Goal: Task Accomplishment & Management: Manage account settings

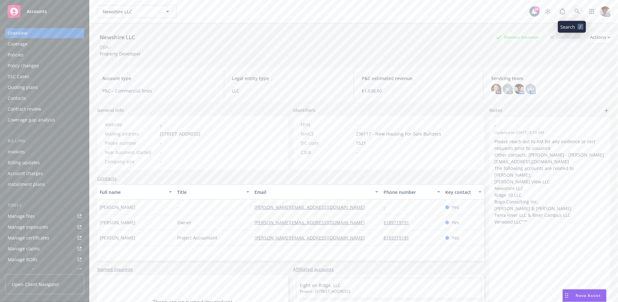
click at [574, 12] on icon at bounding box center [576, 11] width 5 height 5
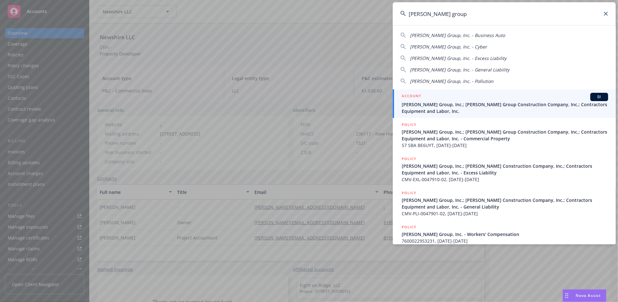
type input "[PERSON_NAME] group"
click at [498, 97] on div "ACCOUNT BI" at bounding box center [505, 97] width 206 height 8
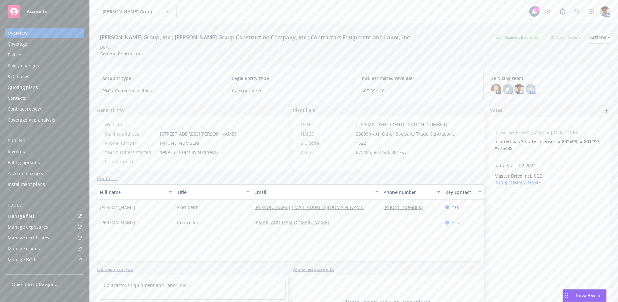
click at [35, 52] on div "Policies" at bounding box center [45, 55] width 74 height 10
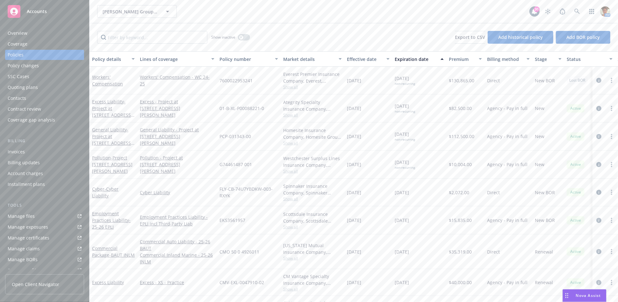
scroll to position [113, 0]
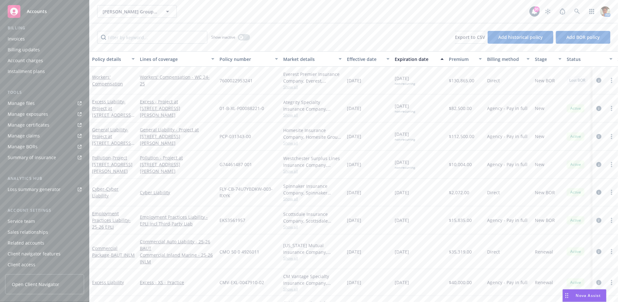
click at [33, 223] on div "Service team" at bounding box center [21, 221] width 27 height 10
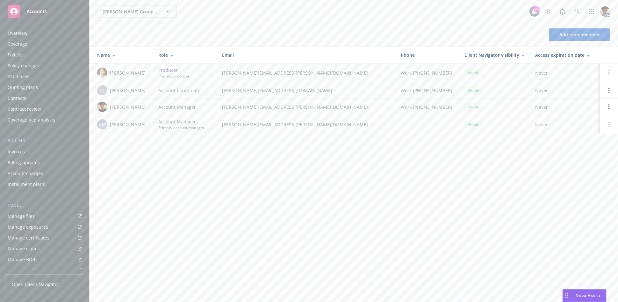
click at [18, 55] on div "Policies" at bounding box center [16, 55] width 16 height 10
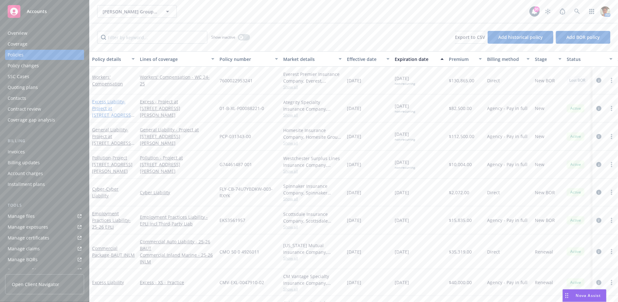
click at [112, 107] on span "- Project at [STREET_ADDRESS][PERSON_NAME]" at bounding box center [113, 111] width 42 height 26
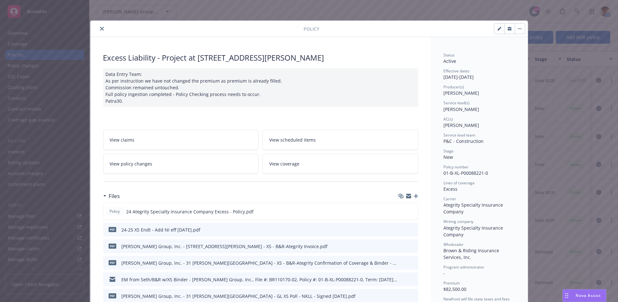
click at [496, 26] on button "button" at bounding box center [499, 29] width 10 height 10
select select "NEW"
select select "other"
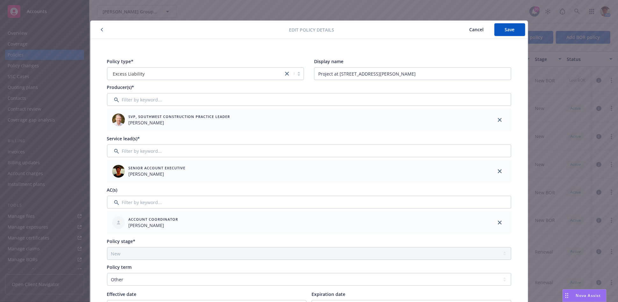
click at [472, 30] on span "Cancel" at bounding box center [476, 29] width 14 height 6
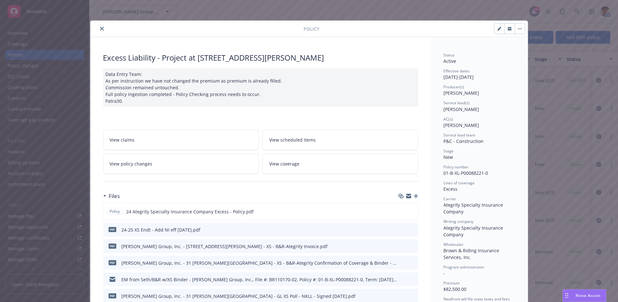
click at [100, 28] on icon "close" at bounding box center [102, 29] width 4 height 4
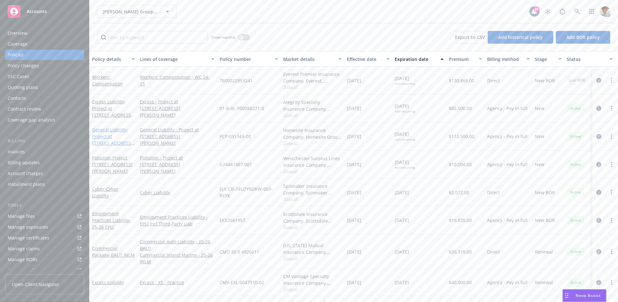
click at [100, 137] on span "- Project at [STREET_ADDRESS][PERSON_NAME]" at bounding box center [113, 139] width 42 height 26
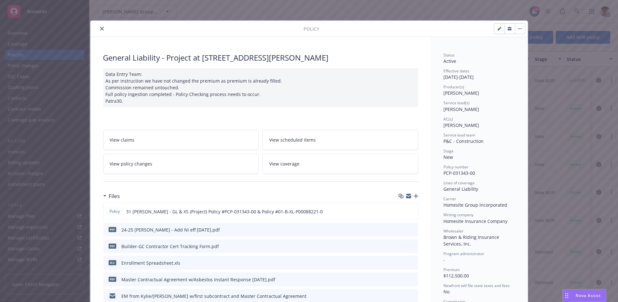
click at [498, 29] on icon "button" at bounding box center [499, 29] width 4 height 4
select select "NEW"
select select "other"
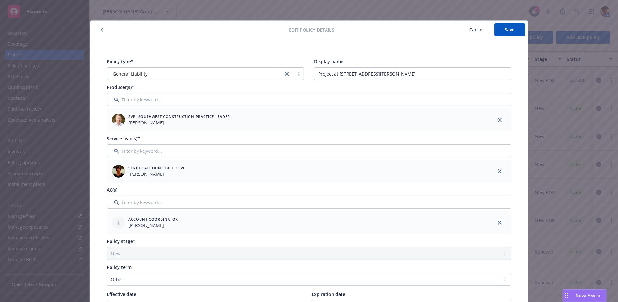
click at [101, 30] on icon "button" at bounding box center [102, 30] width 3 height 4
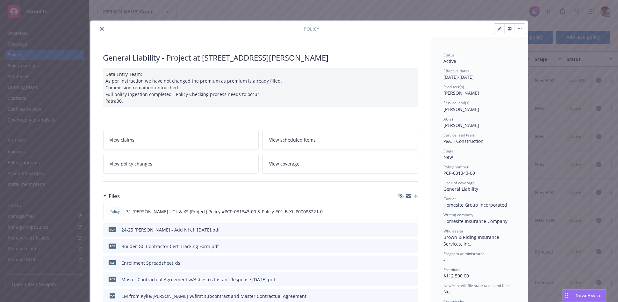
click at [100, 28] on icon "close" at bounding box center [102, 29] width 4 height 4
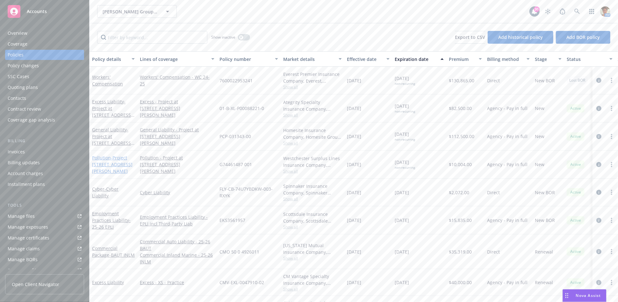
click at [105, 165] on span "- Project [STREET_ADDRESS][PERSON_NAME]" at bounding box center [112, 163] width 40 height 19
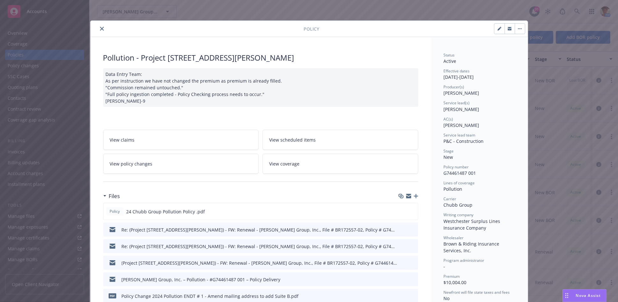
click at [498, 29] on icon "button" at bounding box center [499, 29] width 4 height 4
select select "NEW"
select select "other"
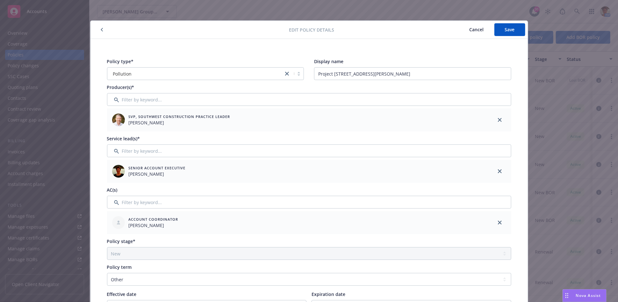
click at [101, 30] on icon "button" at bounding box center [102, 30] width 3 height 4
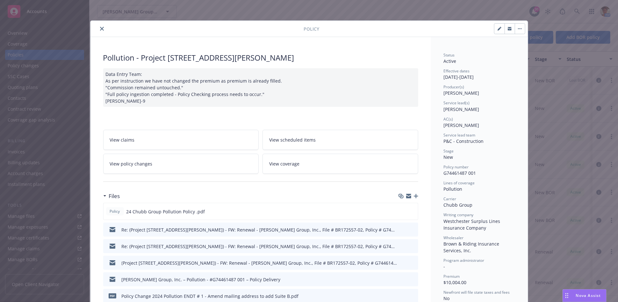
click at [100, 31] on button "close" at bounding box center [102, 29] width 8 height 8
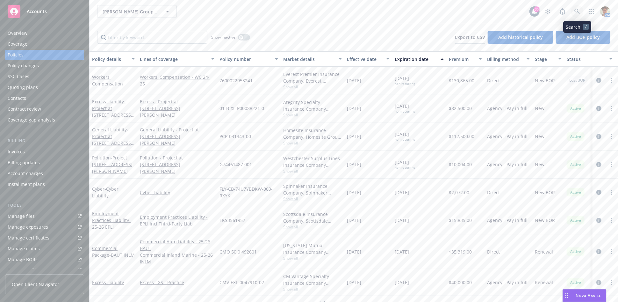
click at [576, 13] on icon at bounding box center [577, 12] width 6 height 6
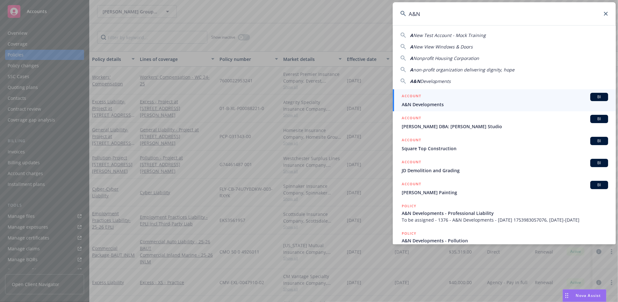
type input "A&N"
click at [478, 98] on div "ACCOUNT BI" at bounding box center [505, 97] width 206 height 8
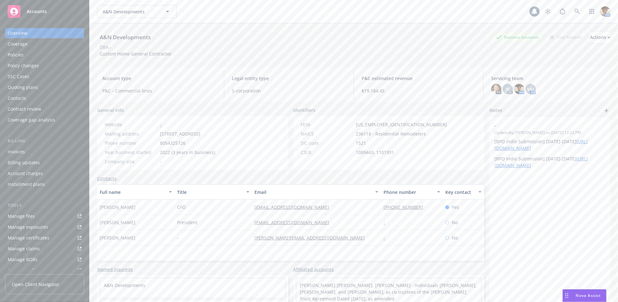
click at [24, 56] on div "Policies" at bounding box center [45, 55] width 74 height 10
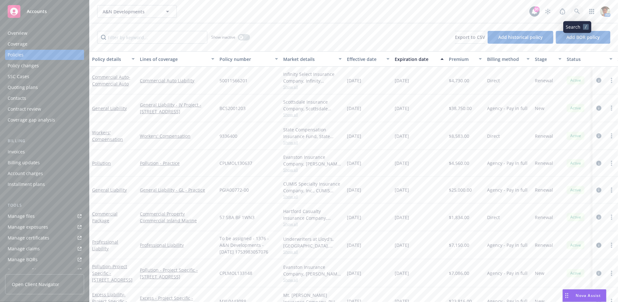
click at [580, 12] on link at bounding box center [577, 11] width 13 height 13
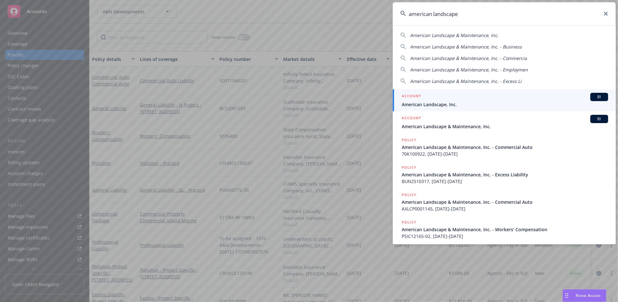
type input "american landscape"
click at [410, 94] on h5 "ACCOUNT" at bounding box center [411, 97] width 19 height 8
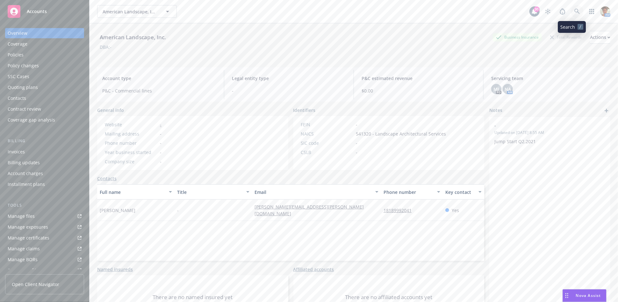
click at [574, 11] on icon at bounding box center [576, 11] width 5 height 5
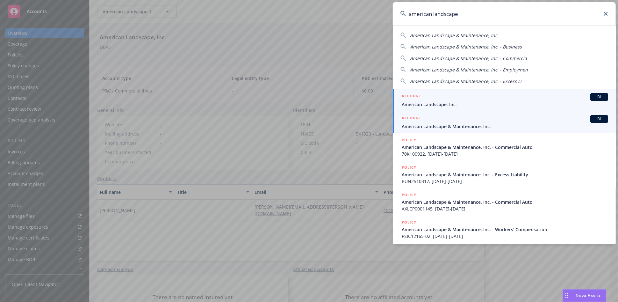
type input "american landscape"
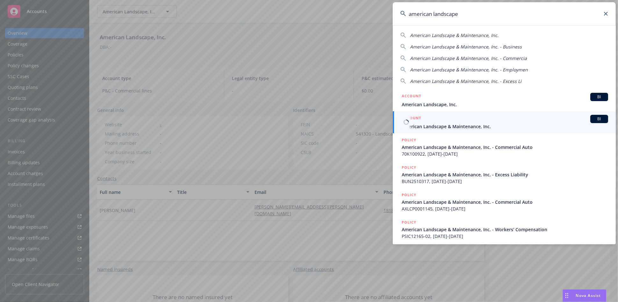
click at [504, 123] on span "American Landscape & Maintenance, Inc." at bounding box center [505, 126] width 206 height 7
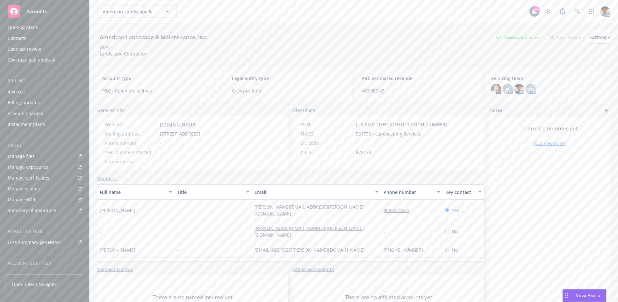
scroll to position [113, 0]
click at [33, 221] on div "Service team" at bounding box center [21, 221] width 27 height 10
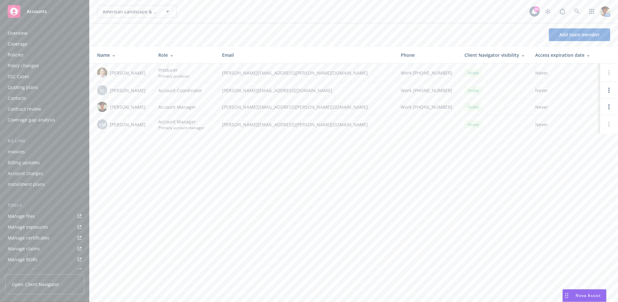
click at [20, 55] on div "Policies" at bounding box center [16, 55] width 16 height 10
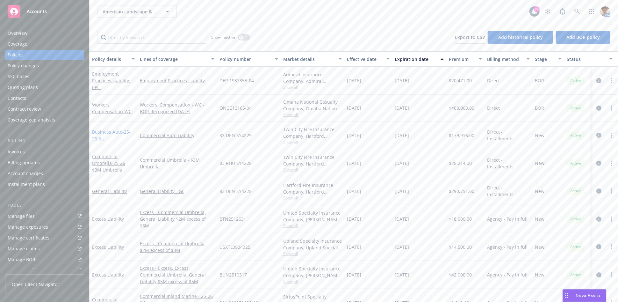
click at [109, 132] on link "Business Auto - 25-26 AU" at bounding box center [111, 135] width 39 height 13
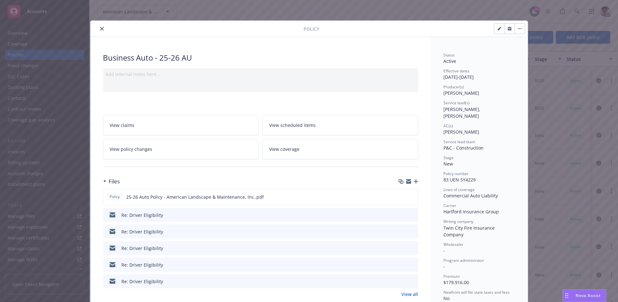
click at [497, 30] on icon "button" at bounding box center [499, 29] width 4 height 4
select select "NEW"
select select "12"
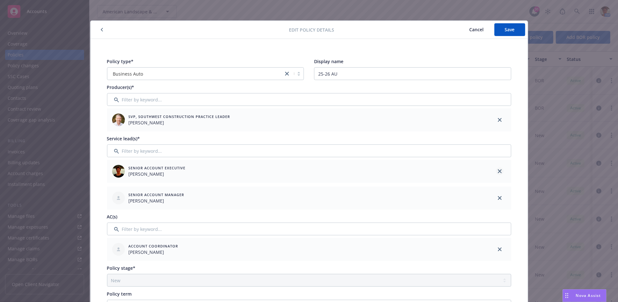
click at [498, 171] on icon "close" at bounding box center [500, 171] width 4 height 4
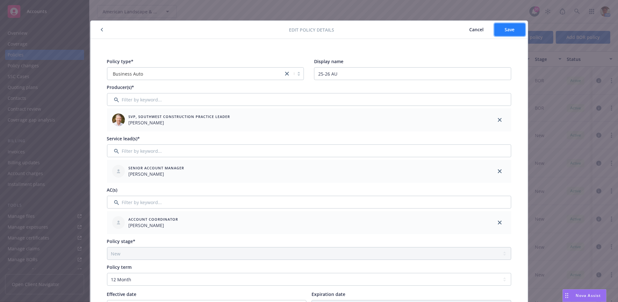
click at [508, 31] on span "Save" at bounding box center [510, 29] width 10 height 6
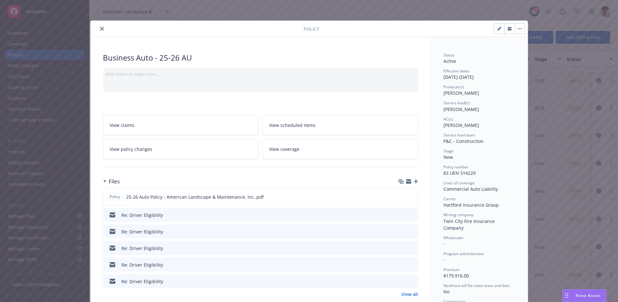
click at [100, 30] on icon "close" at bounding box center [102, 29] width 4 height 4
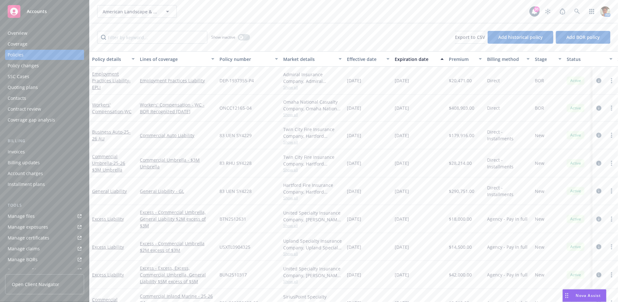
click at [113, 277] on div "Excess Liability" at bounding box center [113, 274] width 43 height 7
click at [113, 276] on link "Excess Liability" at bounding box center [108, 274] width 32 height 6
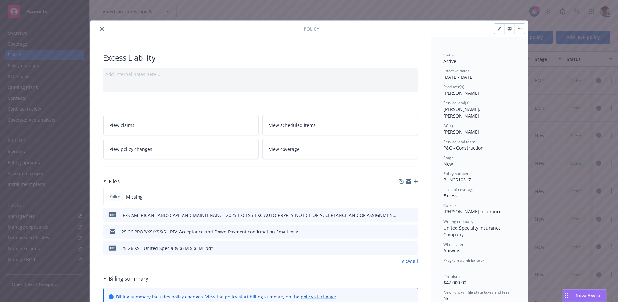
click at [497, 29] on icon "button" at bounding box center [499, 29] width 4 height 4
select select "NEW"
select select "12"
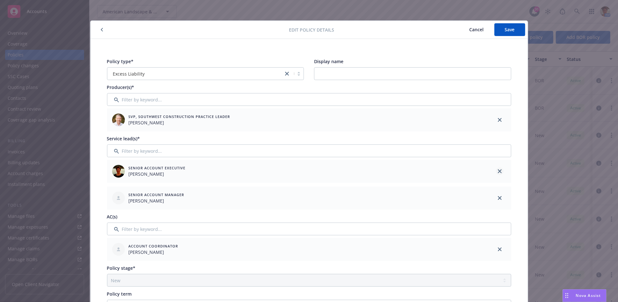
click at [498, 170] on icon "close" at bounding box center [500, 171] width 4 height 4
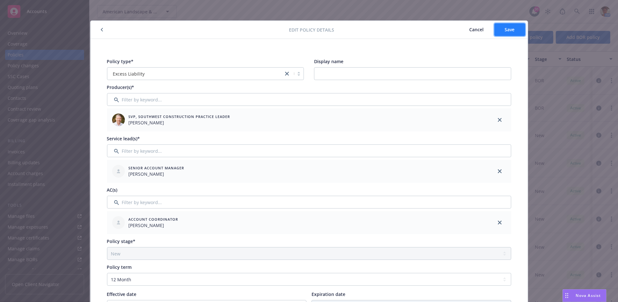
click at [497, 31] on button "Save" at bounding box center [509, 29] width 31 height 13
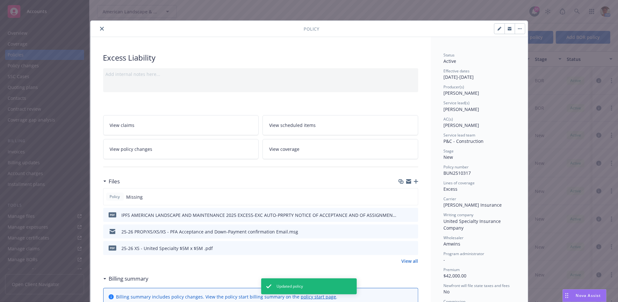
click at [98, 31] on button "close" at bounding box center [102, 29] width 8 height 8
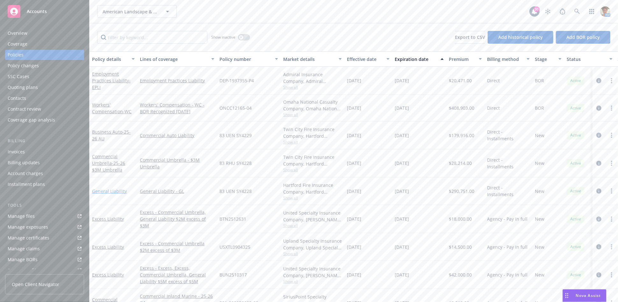
click at [113, 189] on link "General Liability" at bounding box center [109, 191] width 35 height 6
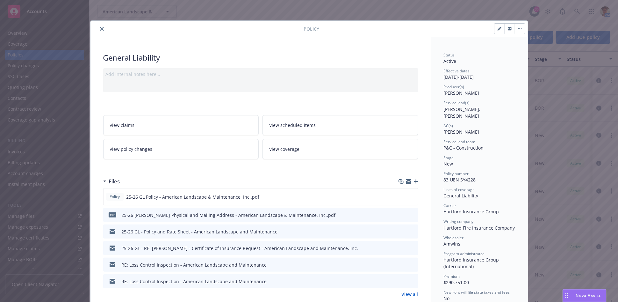
drag, startPoint x: 495, startPoint y: 29, endPoint x: 482, endPoint y: 46, distance: 21.7
click at [497, 30] on icon "button" at bounding box center [498, 28] width 3 height 3
select select "NEW"
select select "12"
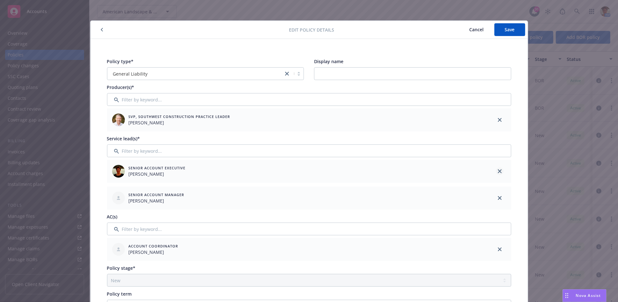
click at [498, 170] on icon "close" at bounding box center [500, 171] width 4 height 4
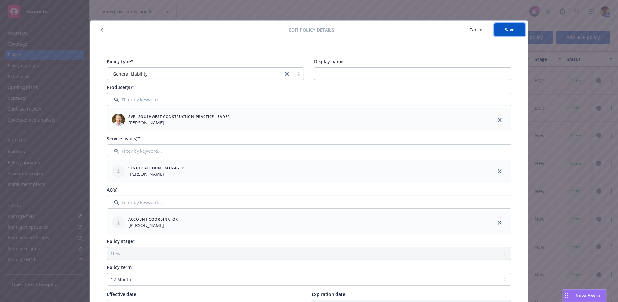
drag, startPoint x: 503, startPoint y: 33, endPoint x: 433, endPoint y: 39, distance: 70.3
click at [501, 34] on button "Save" at bounding box center [509, 29] width 31 height 13
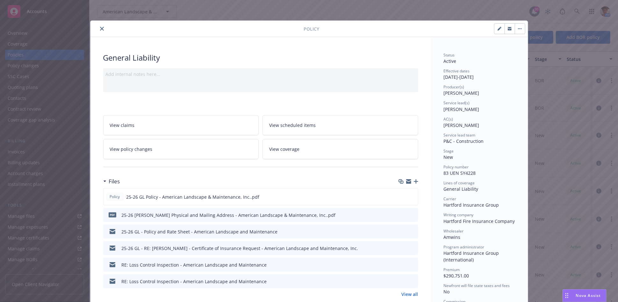
click at [100, 28] on icon "close" at bounding box center [102, 29] width 4 height 4
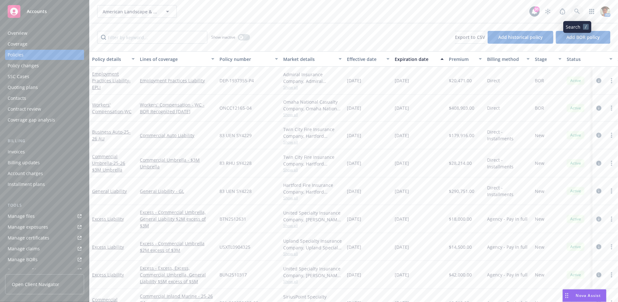
click at [579, 11] on icon at bounding box center [577, 12] width 6 height 6
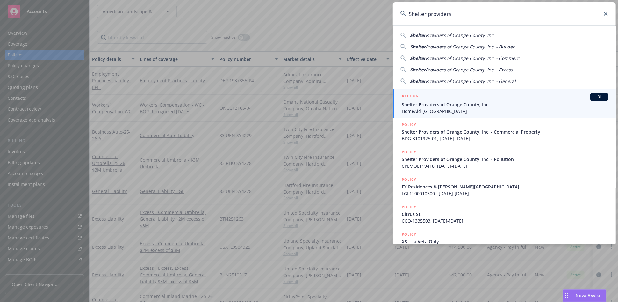
type input "Shelter providers"
click at [416, 107] on span "Shelter Providers of Orange County, Inc." at bounding box center [505, 104] width 206 height 7
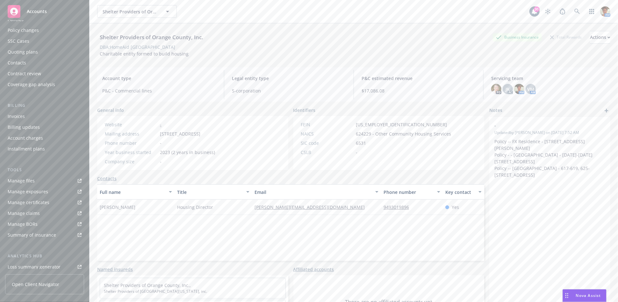
scroll to position [106, 0]
click at [33, 226] on div "Service team" at bounding box center [21, 228] width 27 height 10
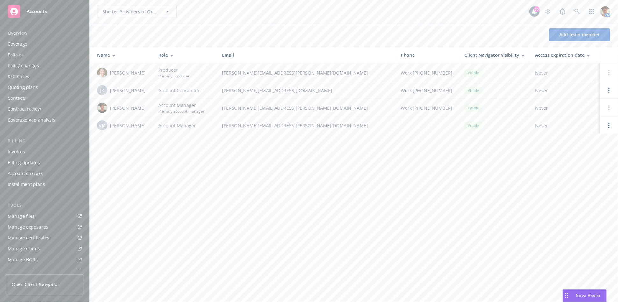
click at [47, 53] on div "Policies" at bounding box center [45, 55] width 74 height 10
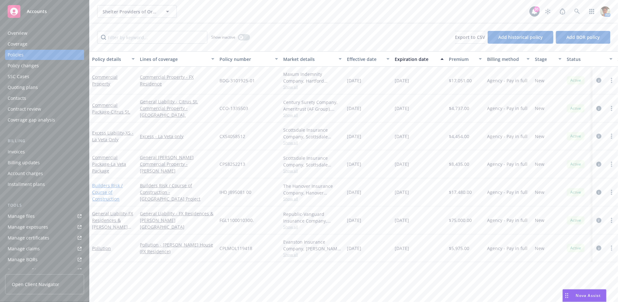
click at [105, 193] on link "Builders Risk / Course of Construction" at bounding box center [107, 191] width 31 height 19
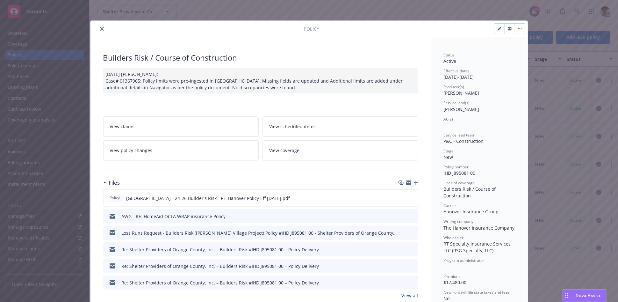
click at [494, 29] on button "button" at bounding box center [499, 29] width 10 height 10
select select "NEW"
select select "other"
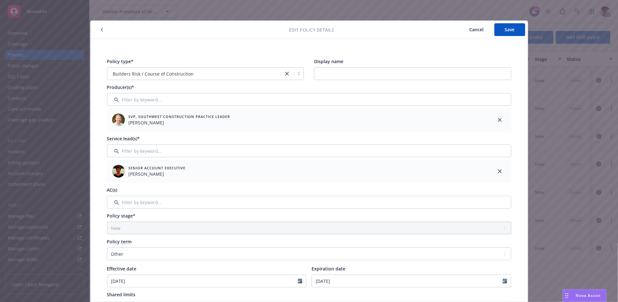
click at [102, 31] on button "button" at bounding box center [102, 30] width 8 height 8
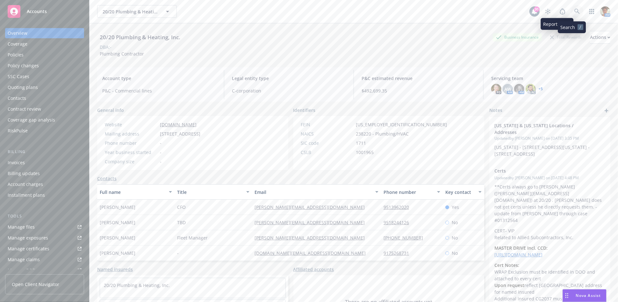
click at [574, 13] on icon at bounding box center [577, 12] width 6 height 6
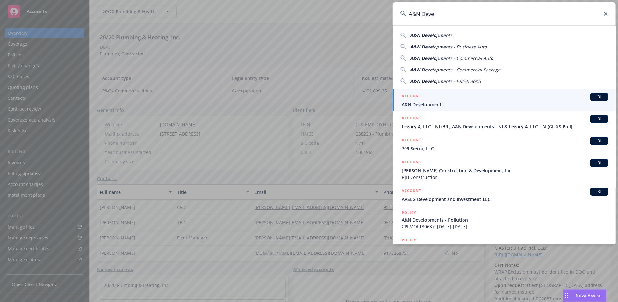
type input "A&N Deve"
click at [428, 106] on span "A&N Developments" at bounding box center [505, 104] width 206 height 7
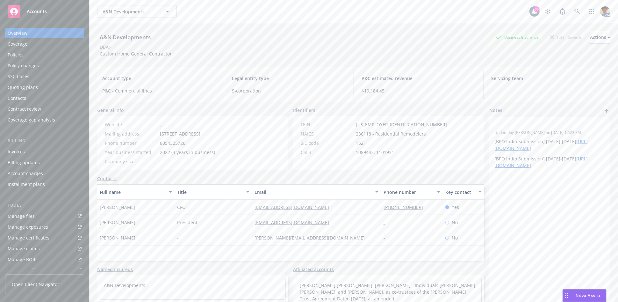
drag, startPoint x: 18, startPoint y: 54, endPoint x: 21, endPoint y: 57, distance: 5.0
click at [18, 54] on div "Policies" at bounding box center [16, 55] width 16 height 10
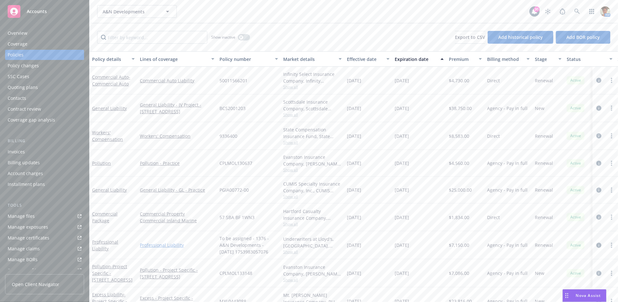
scroll to position [71, 0]
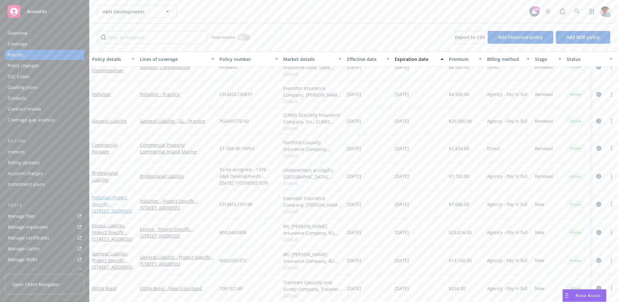
click at [105, 196] on span "- Project Specific - [STREET_ADDRESS]" at bounding box center [112, 203] width 40 height 19
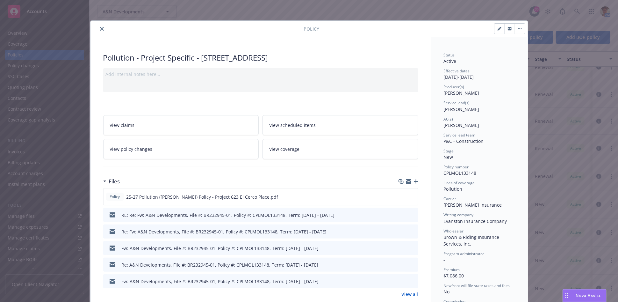
click at [498, 30] on icon "button" at bounding box center [499, 29] width 4 height 4
select select "NEW"
select select "other"
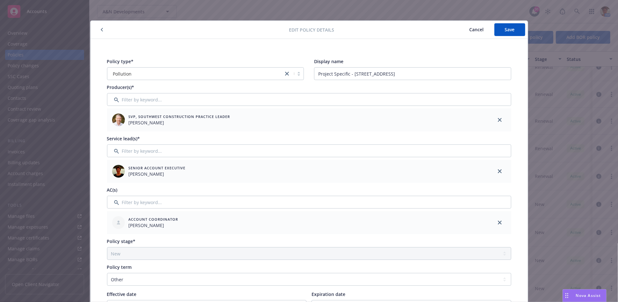
drag, startPoint x: 471, startPoint y: 32, endPoint x: 469, endPoint y: 35, distance: 3.3
click at [471, 32] on button "Cancel" at bounding box center [476, 29] width 35 height 13
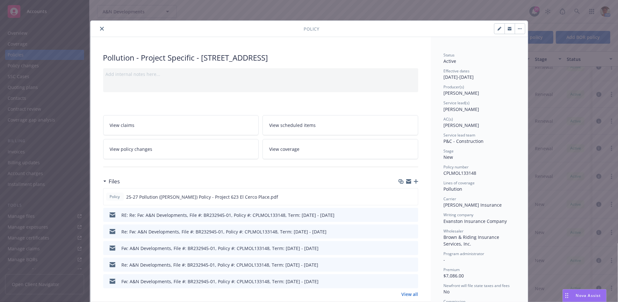
click at [518, 29] on icon "button" at bounding box center [520, 28] width 4 height 1
click at [498, 29] on icon "button" at bounding box center [499, 29] width 4 height 4
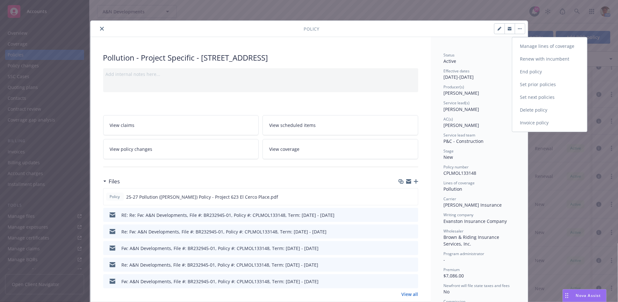
select select "NEW"
select select "other"
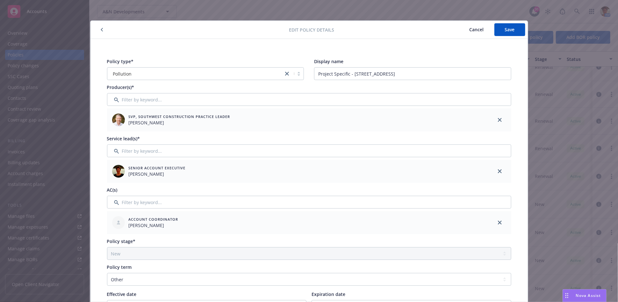
click at [480, 32] on span "Cancel" at bounding box center [476, 29] width 14 height 6
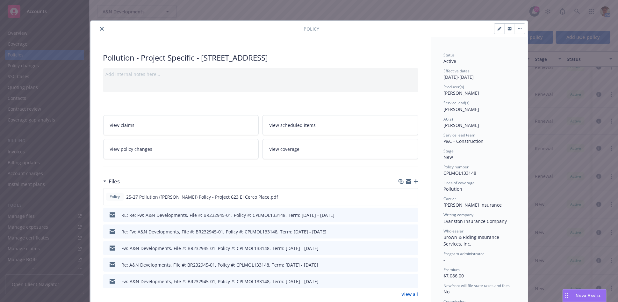
click at [100, 30] on icon "close" at bounding box center [102, 29] width 4 height 4
